Goal: Navigation & Orientation: Find specific page/section

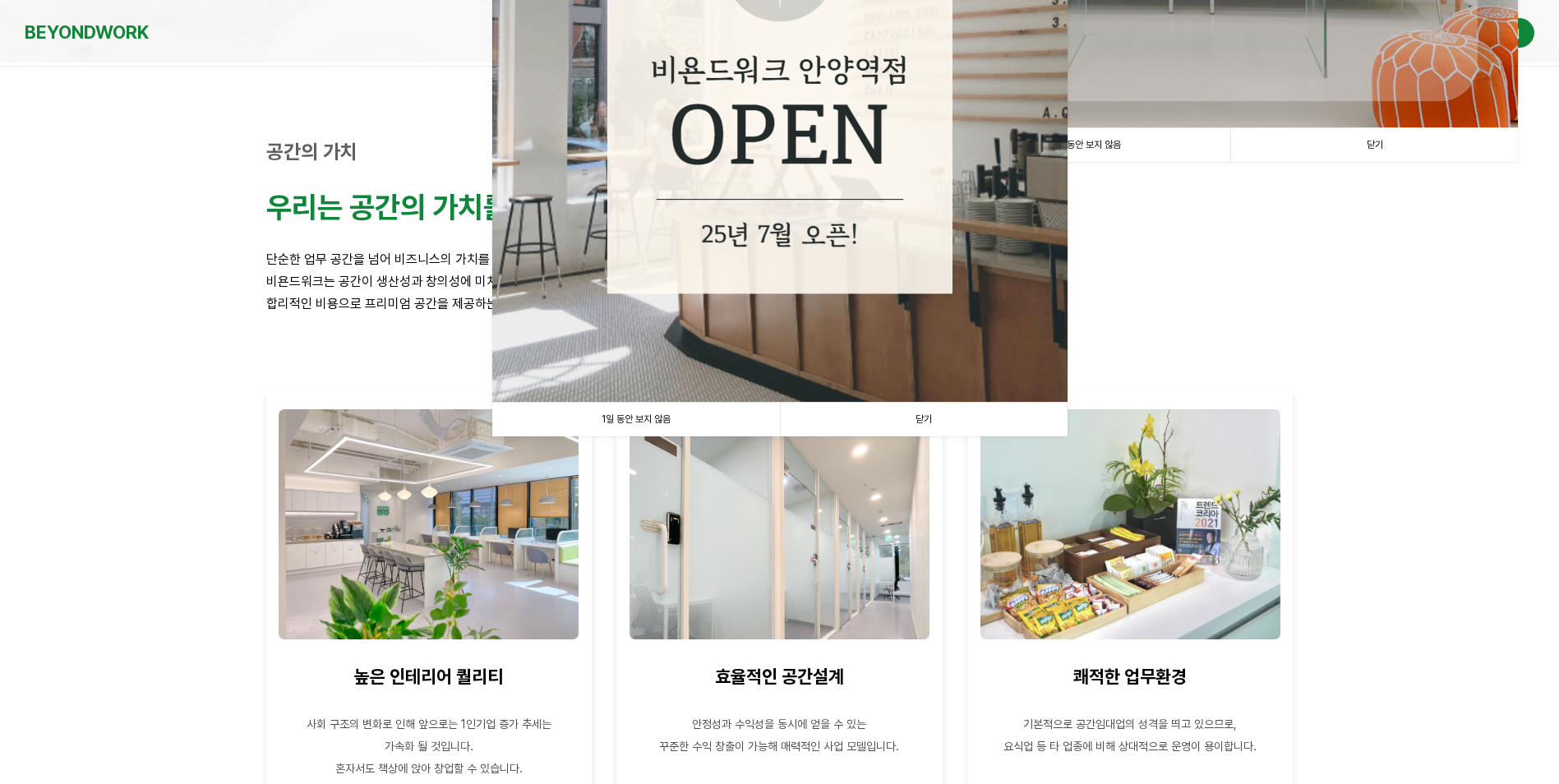
scroll to position [493, 0]
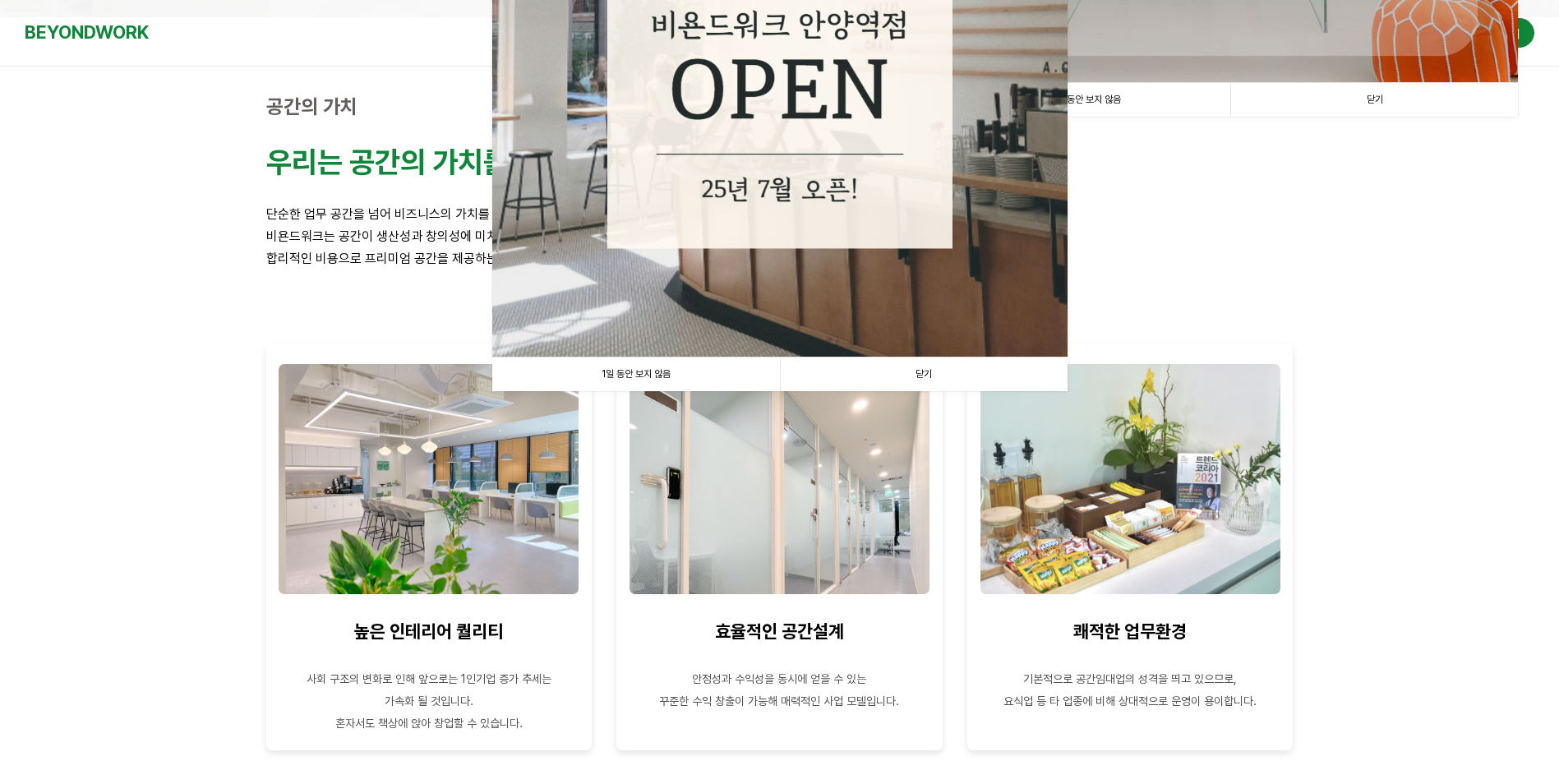
click at [922, 372] on link "닫기" at bounding box center [923, 373] width 288 height 34
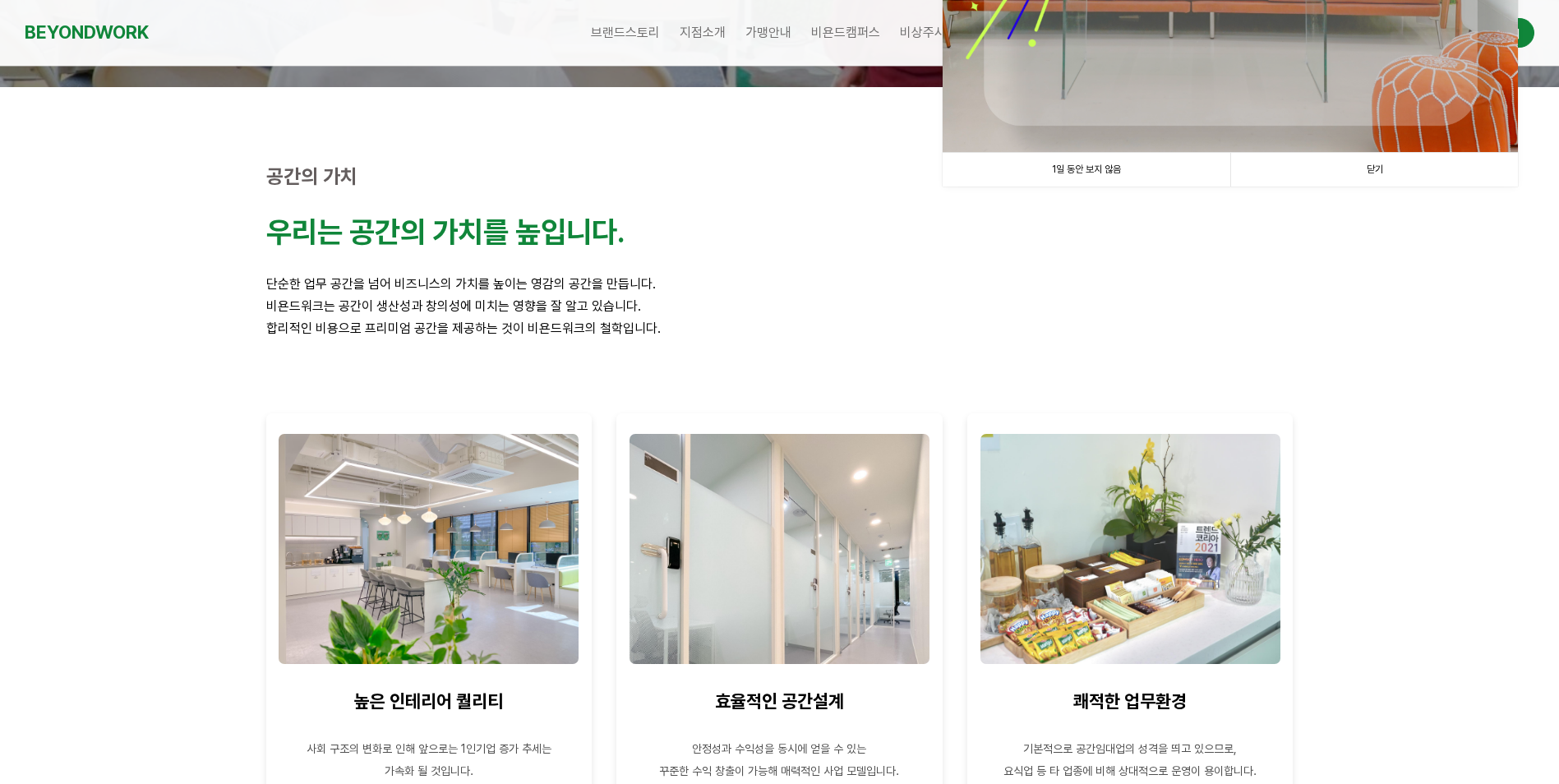
scroll to position [329, 0]
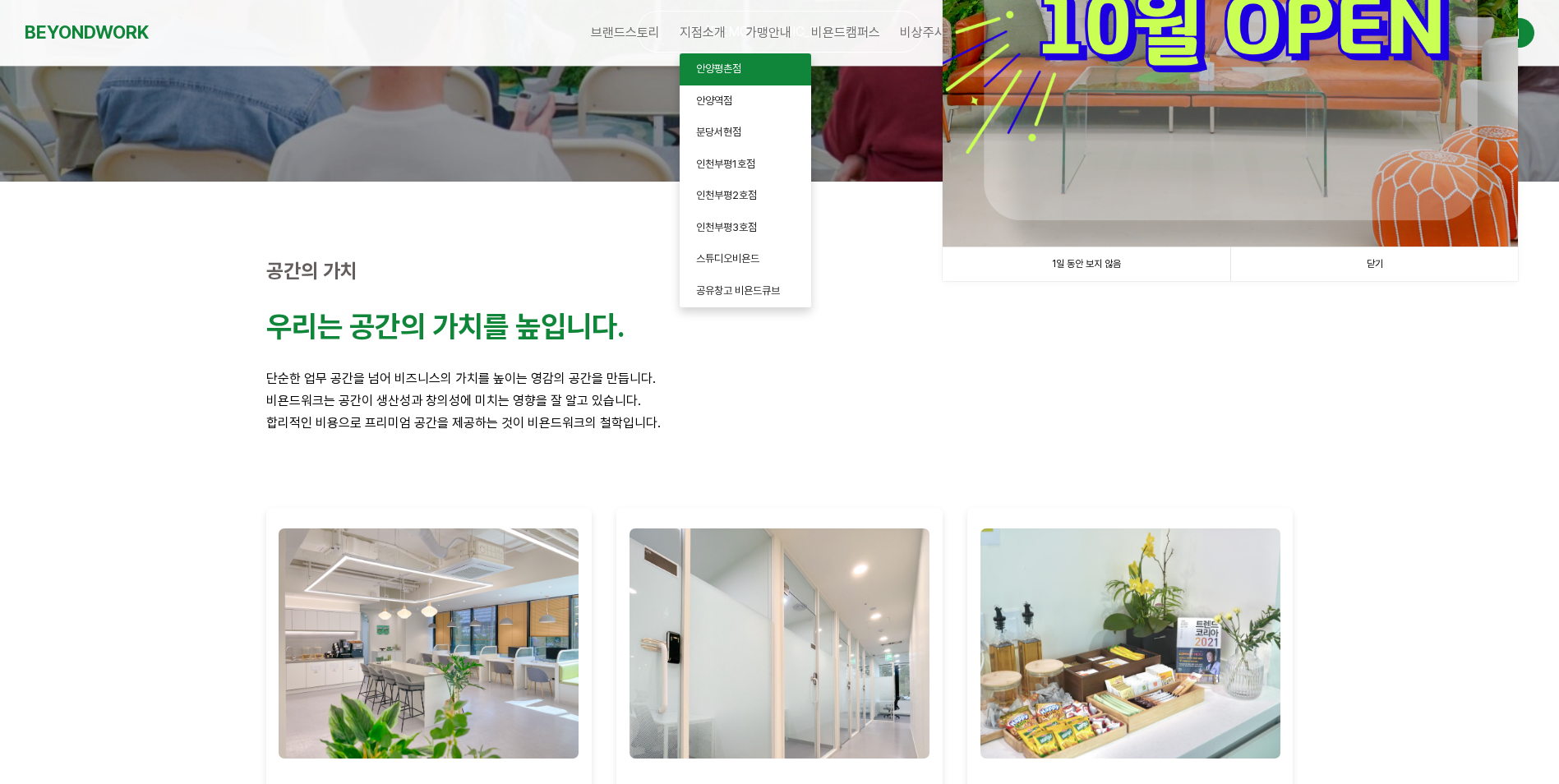
click at [719, 69] on span "안양평촌점" at bounding box center [719, 69] width 45 height 13
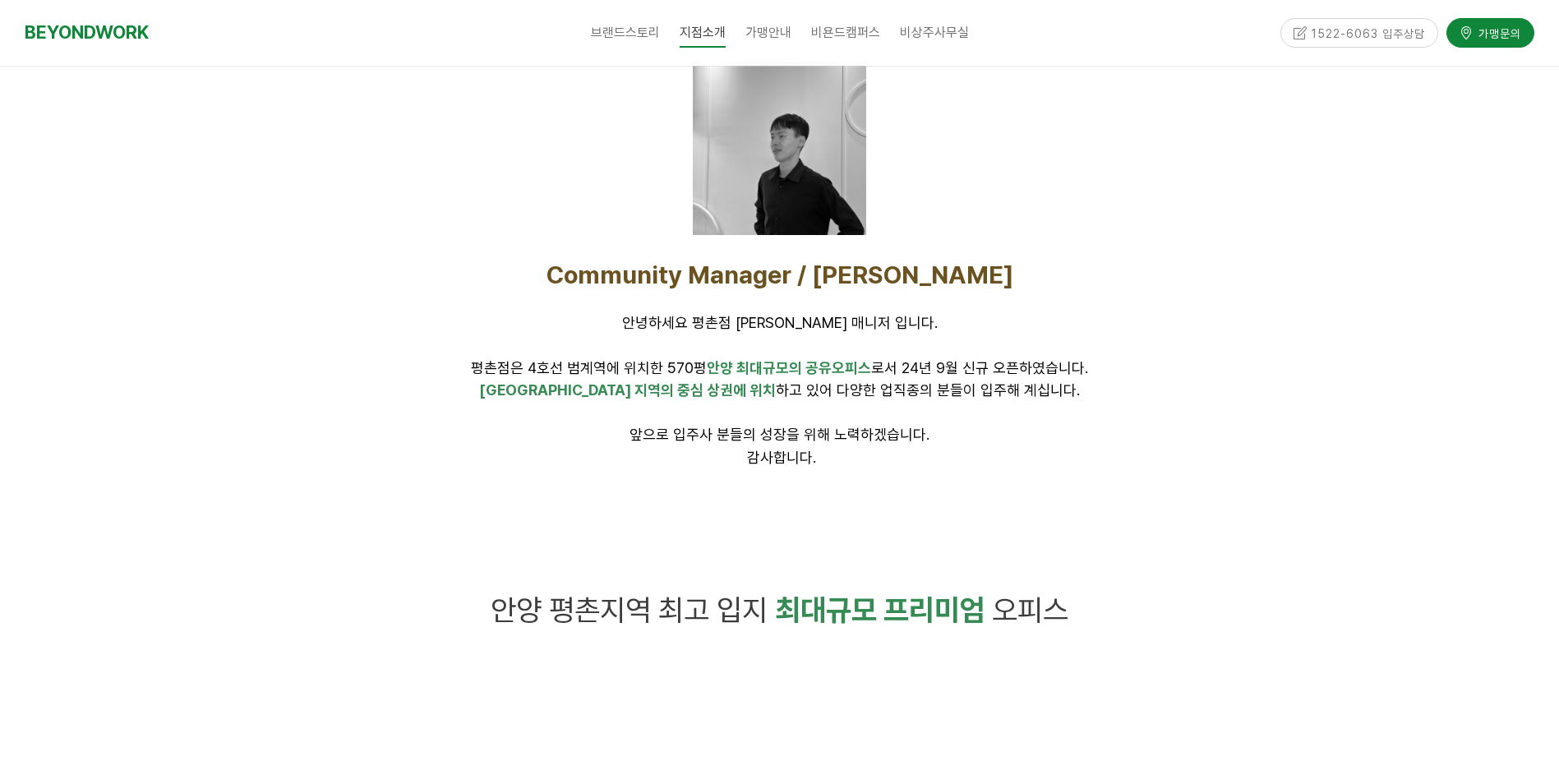
scroll to position [575, 0]
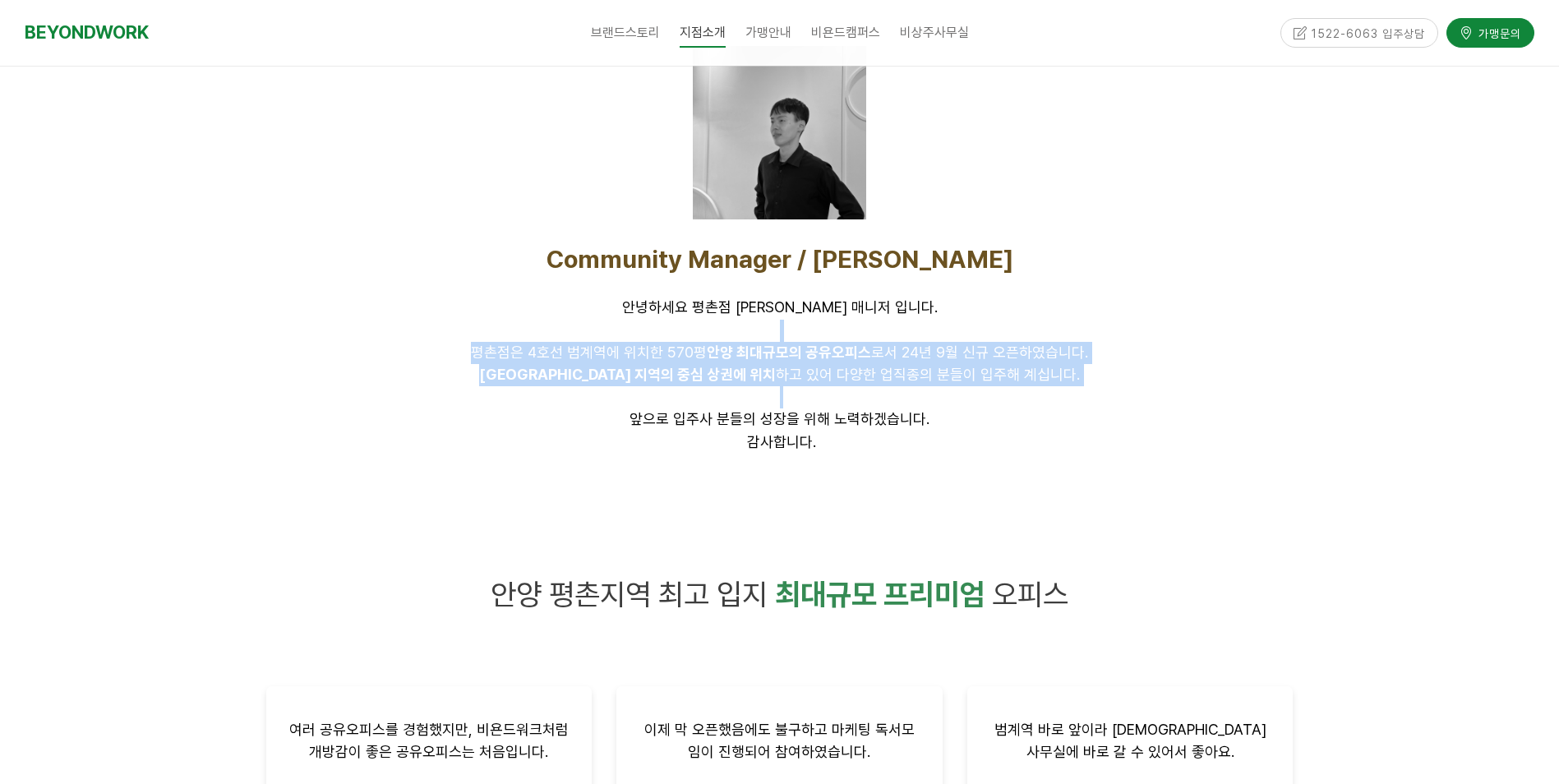
drag, startPoint x: 806, startPoint y: 341, endPoint x: 1032, endPoint y: 392, distance: 231.7
click at [1032, 392] on div "Community Manager / [PERSON_NAME] 안녕하세요 평촌점 [PERSON_NAME] 매니저 입니다. [GEOGRAPHIC_…" at bounding box center [780, 349] width 1027 height 210
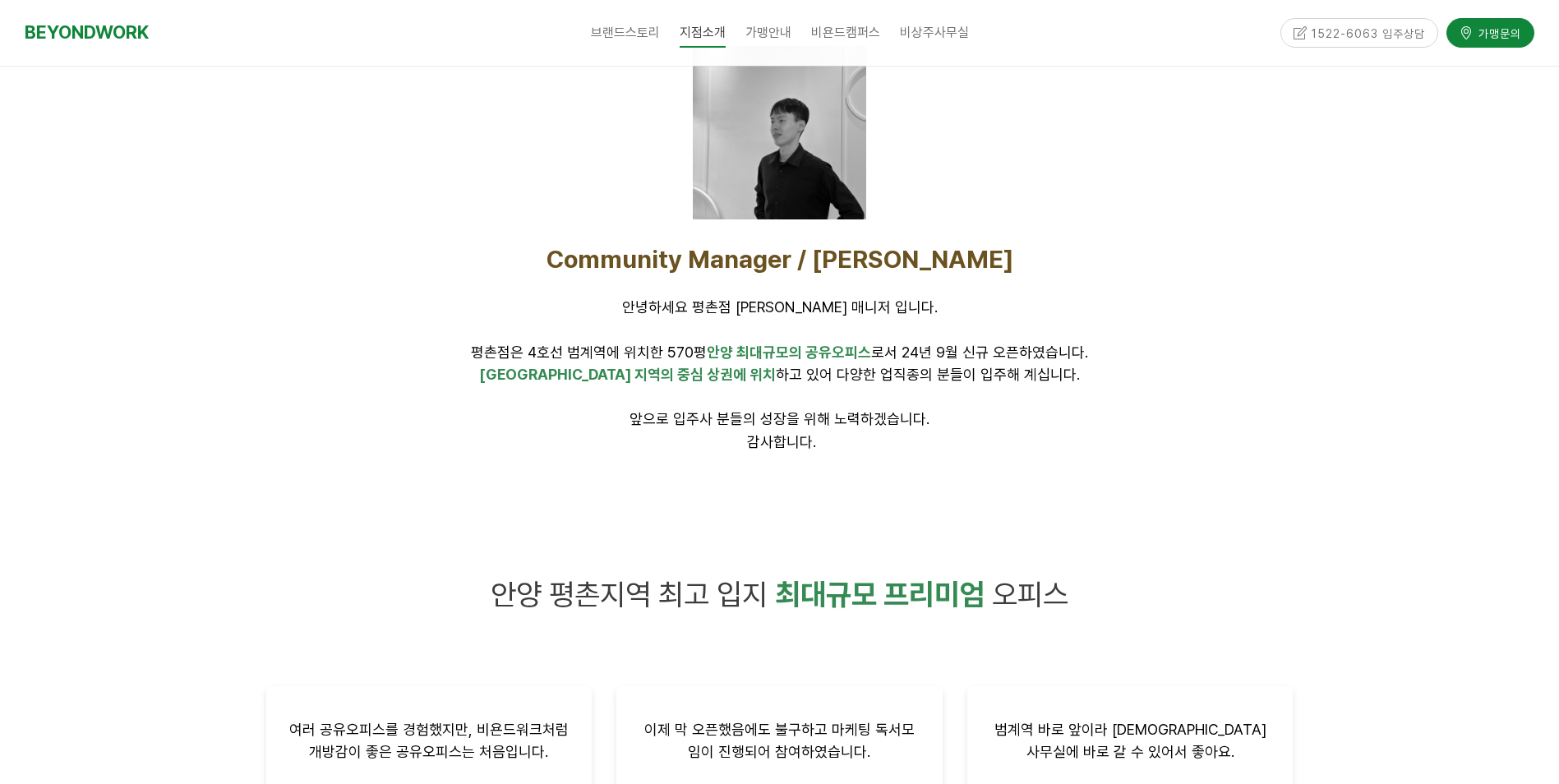
drag, startPoint x: 1032, startPoint y: 392, endPoint x: 952, endPoint y: 469, distance: 111.0
click at [952, 469] on div at bounding box center [780, 491] width 1052 height 49
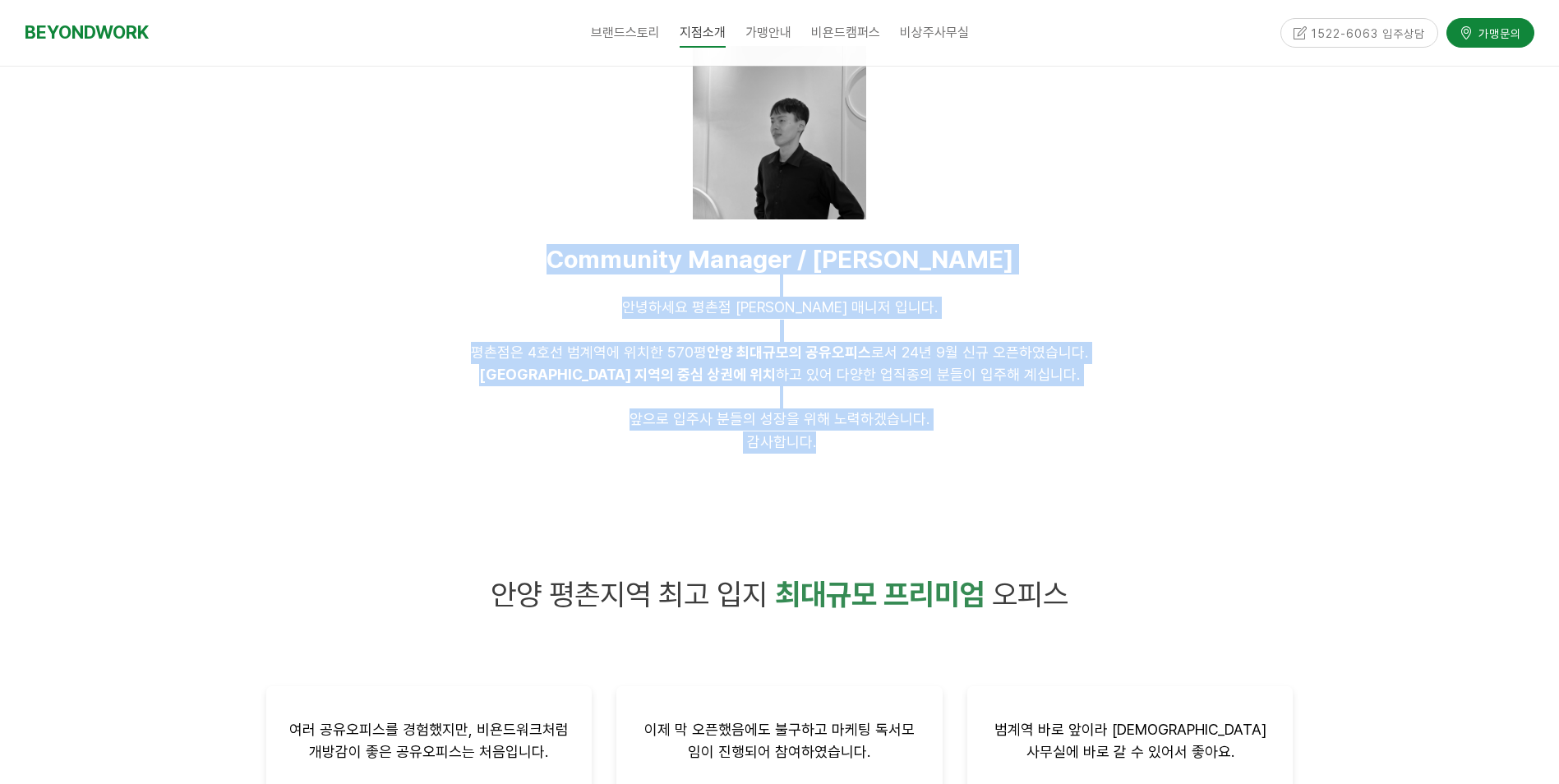
drag, startPoint x: 839, startPoint y: 452, endPoint x: 408, endPoint y: 216, distance: 491.4
click at [408, 216] on div "Community Manager / [PERSON_NAME] 안녕하세요 평촌점 [PERSON_NAME] 매니저 입니다. [GEOGRAPHIC_…" at bounding box center [780, 250] width 1052 height 531
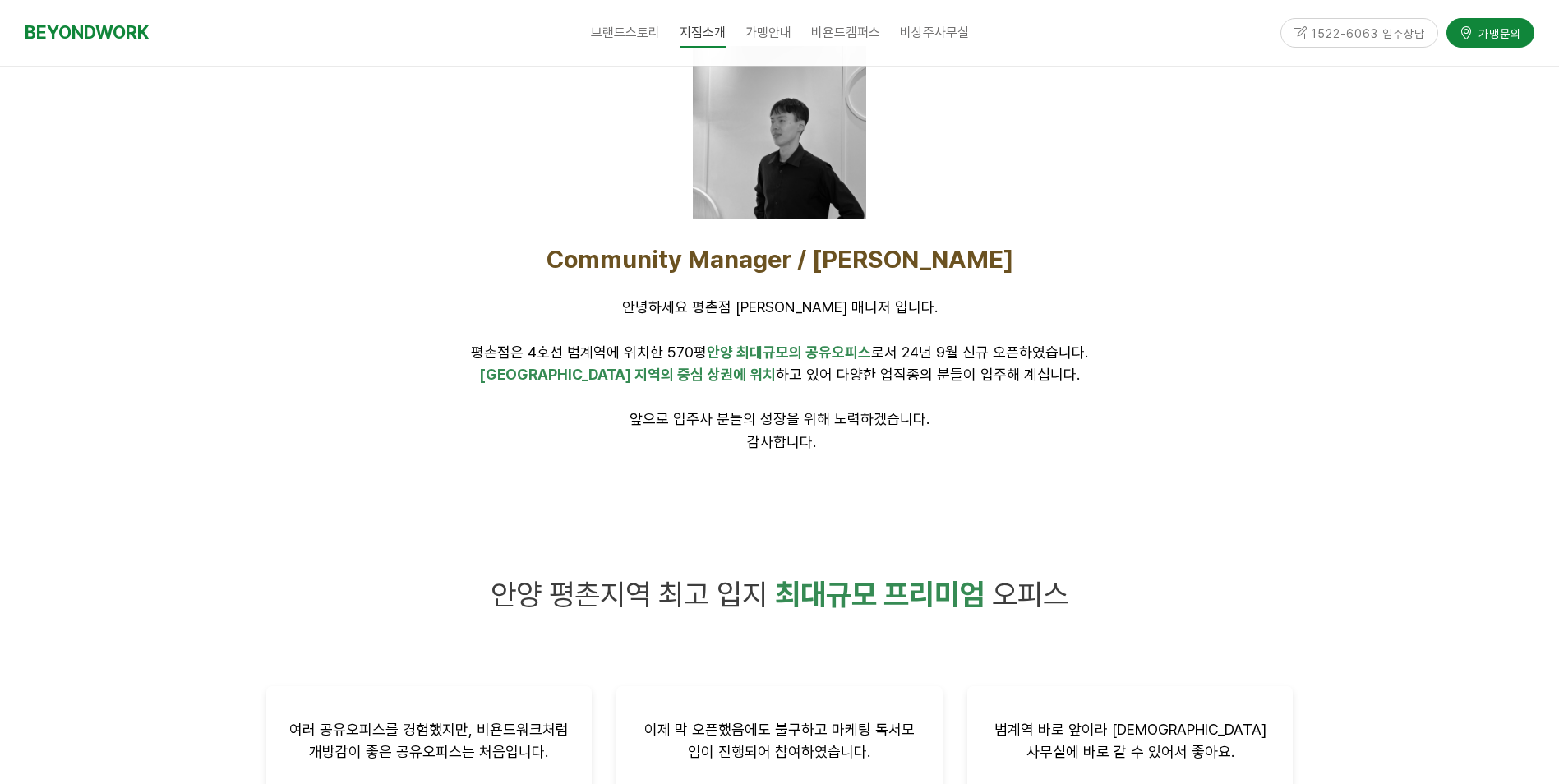
click at [1388, 432] on div at bounding box center [780, 250] width 1559 height 531
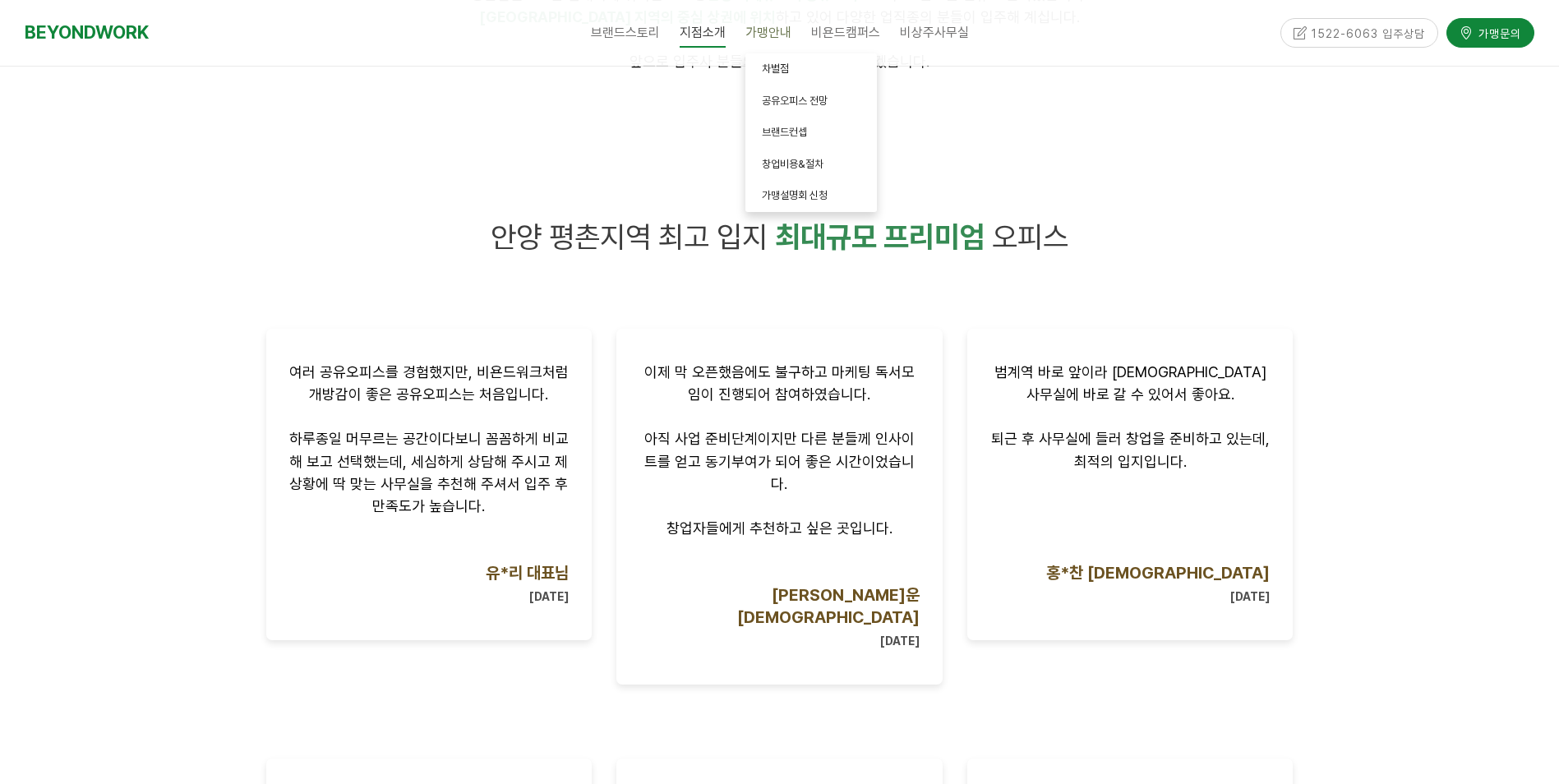
scroll to position [904, 0]
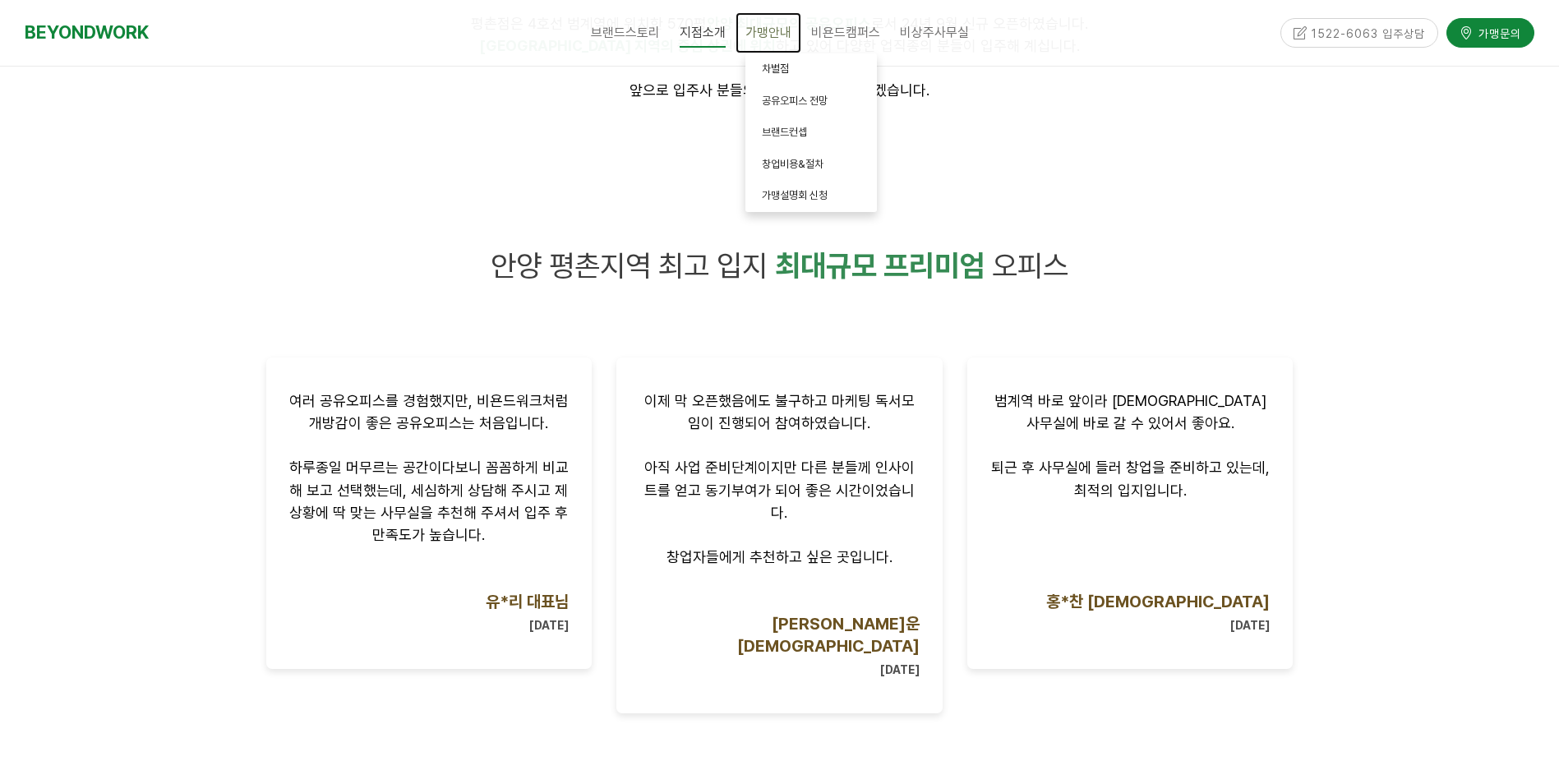
click at [774, 32] on span "가맹안내" at bounding box center [768, 32] width 46 height 15
